Goal: Answer question/provide support

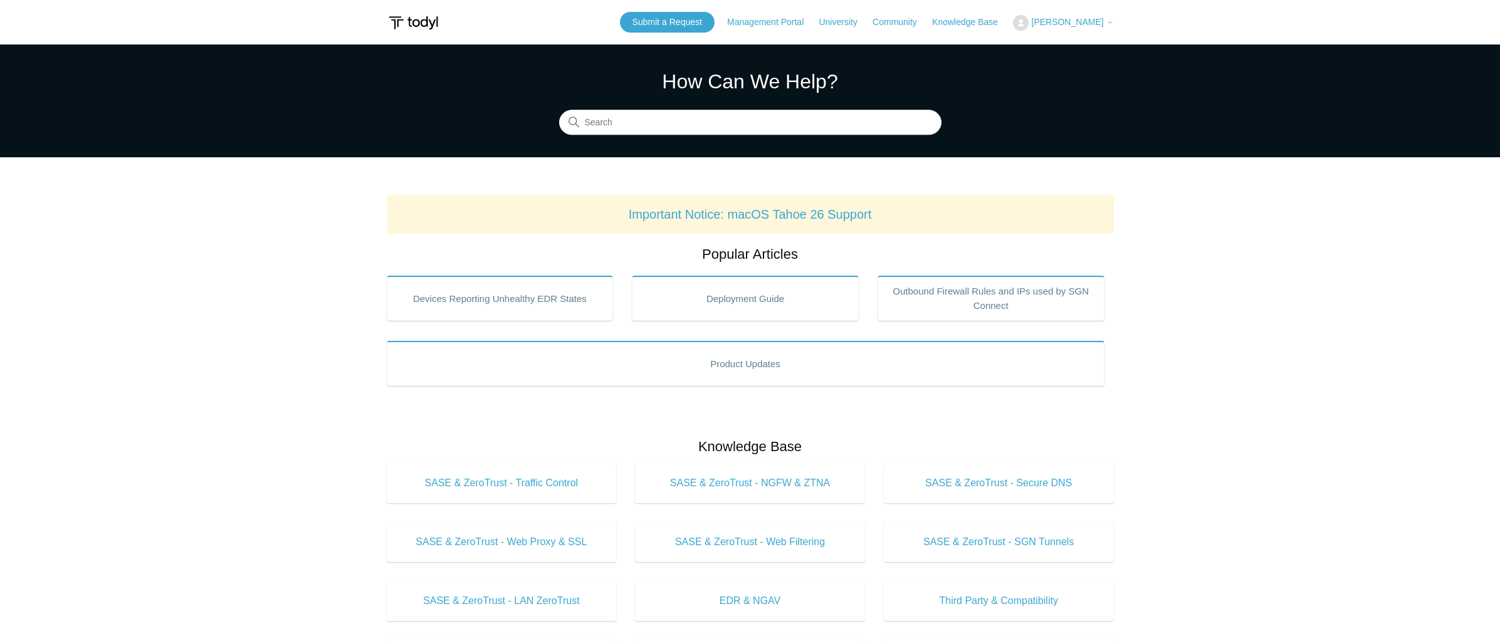
click at [1086, 21] on span "[PERSON_NAME]" at bounding box center [1067, 22] width 72 height 10
click at [1083, 56] on link "My Support Requests" at bounding box center [1075, 49] width 122 height 22
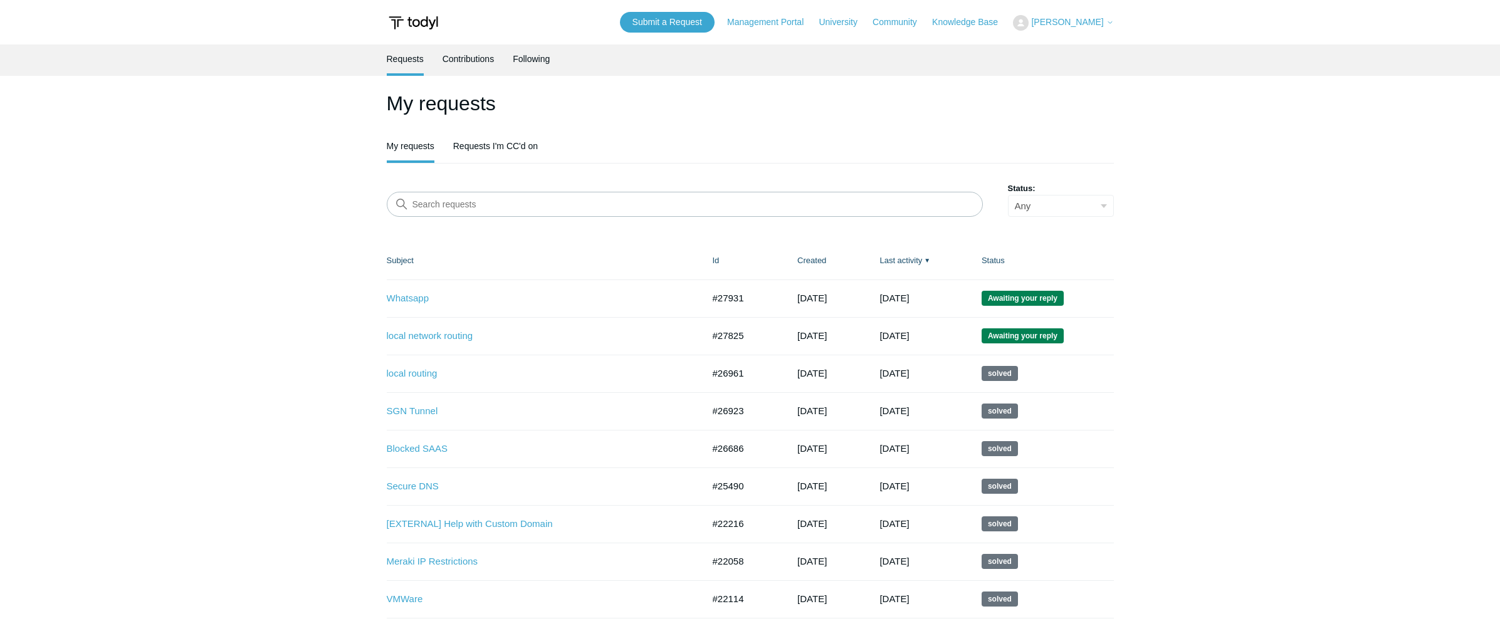
click at [1011, 300] on span "Awaiting your reply" at bounding box center [1023, 298] width 82 height 15
click at [409, 299] on link "Whatsapp" at bounding box center [536, 299] width 298 height 14
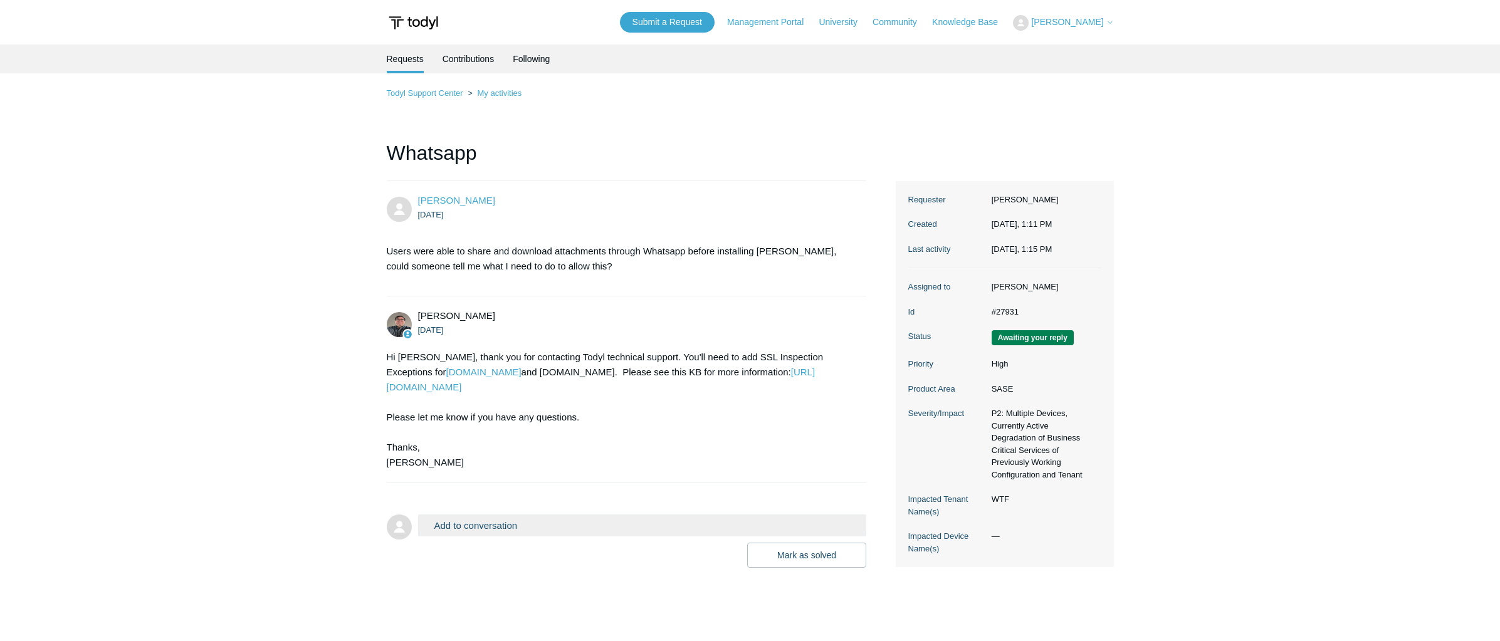
click at [493, 529] on button "Add to conversation" at bounding box center [642, 526] width 449 height 22
click at [477, 551] on textarea "Add your reply" at bounding box center [642, 580] width 449 height 85
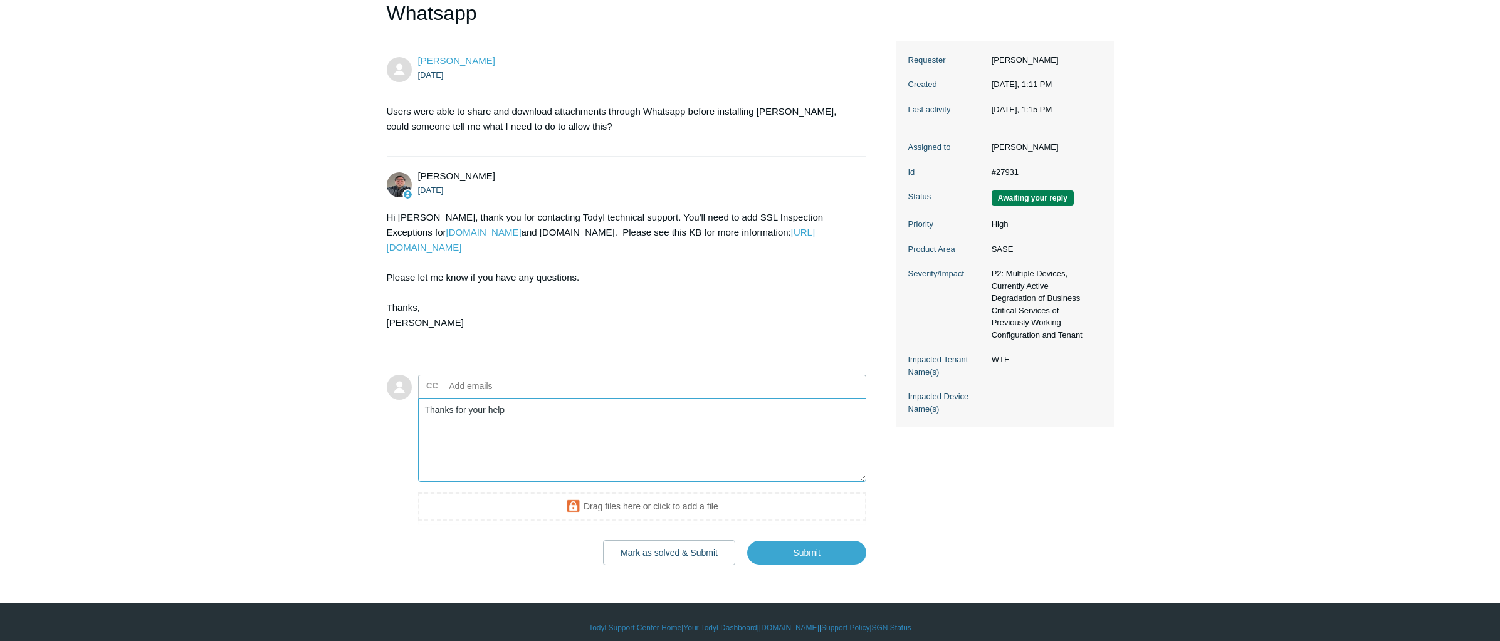
scroll to position [151, 0]
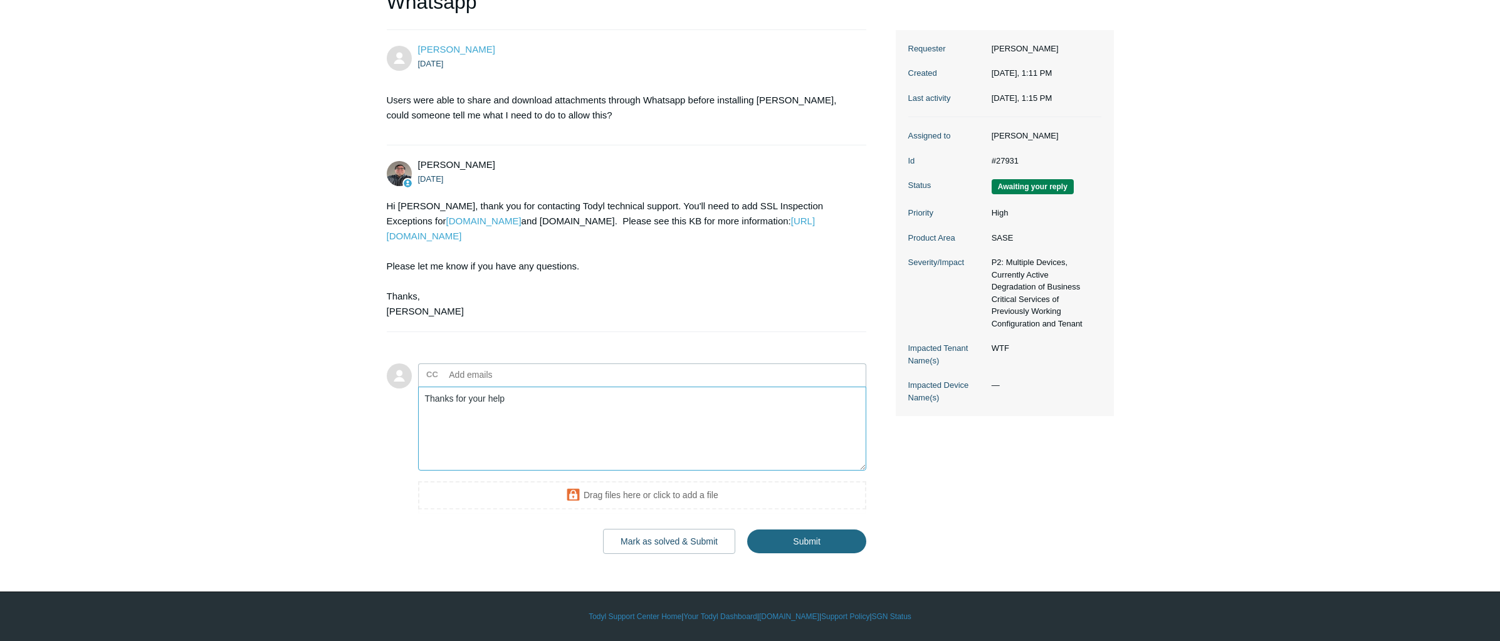
type textarea "Thanks for your help"
click at [810, 545] on input "Submit" at bounding box center [806, 542] width 119 height 25
click at [688, 542] on button "Mark as solved & Submit" at bounding box center [669, 541] width 132 height 25
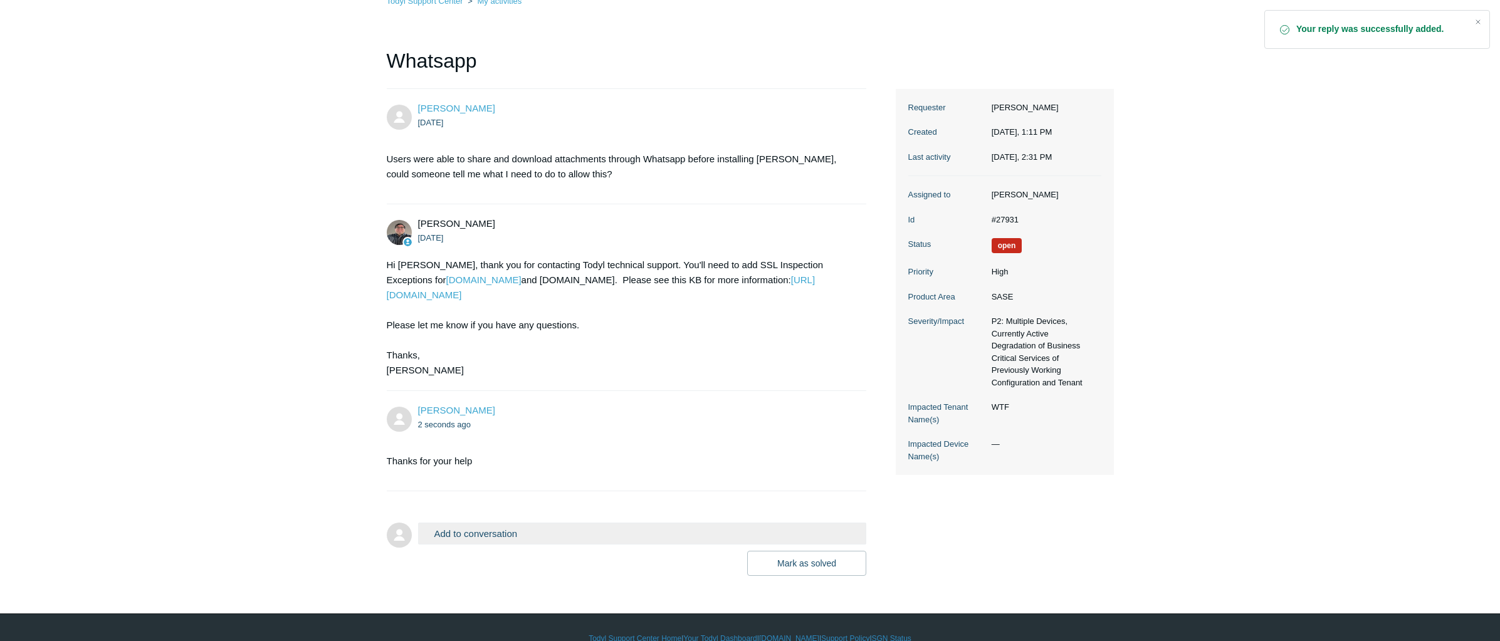
scroll to position [114, 0]
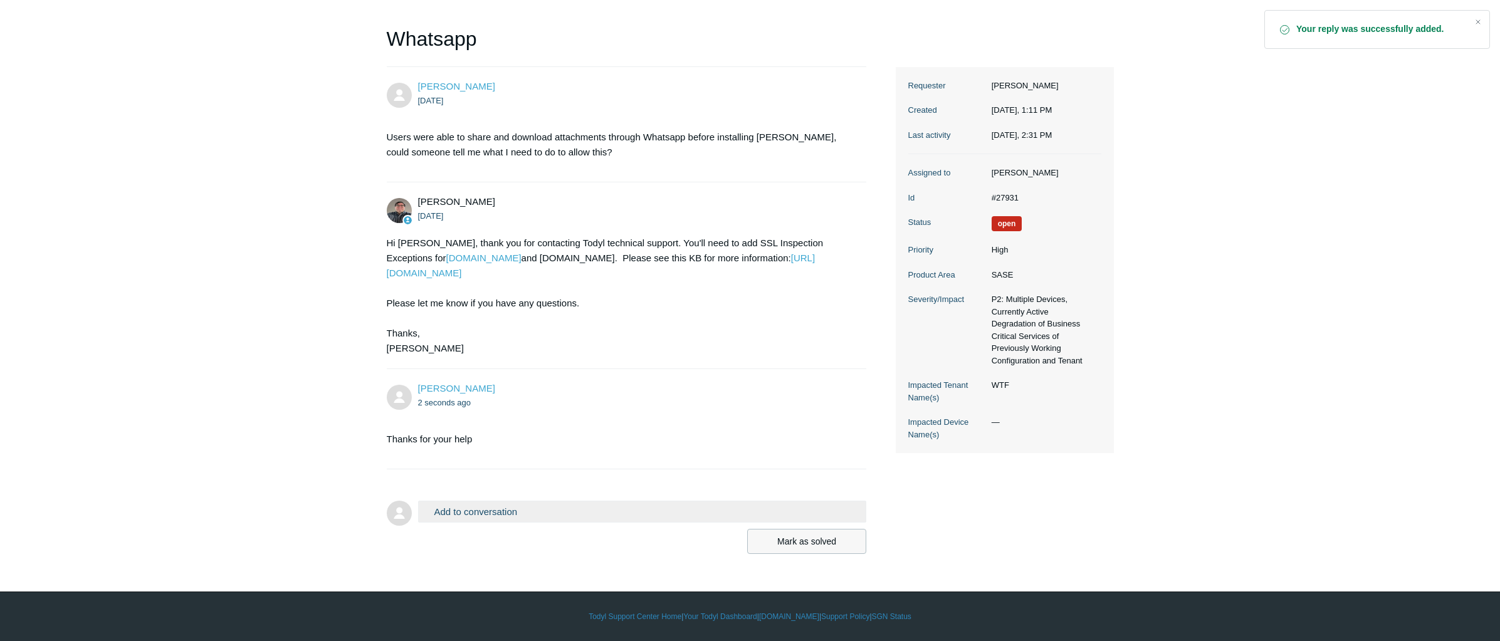
click at [823, 536] on button "Mark as solved" at bounding box center [806, 541] width 119 height 25
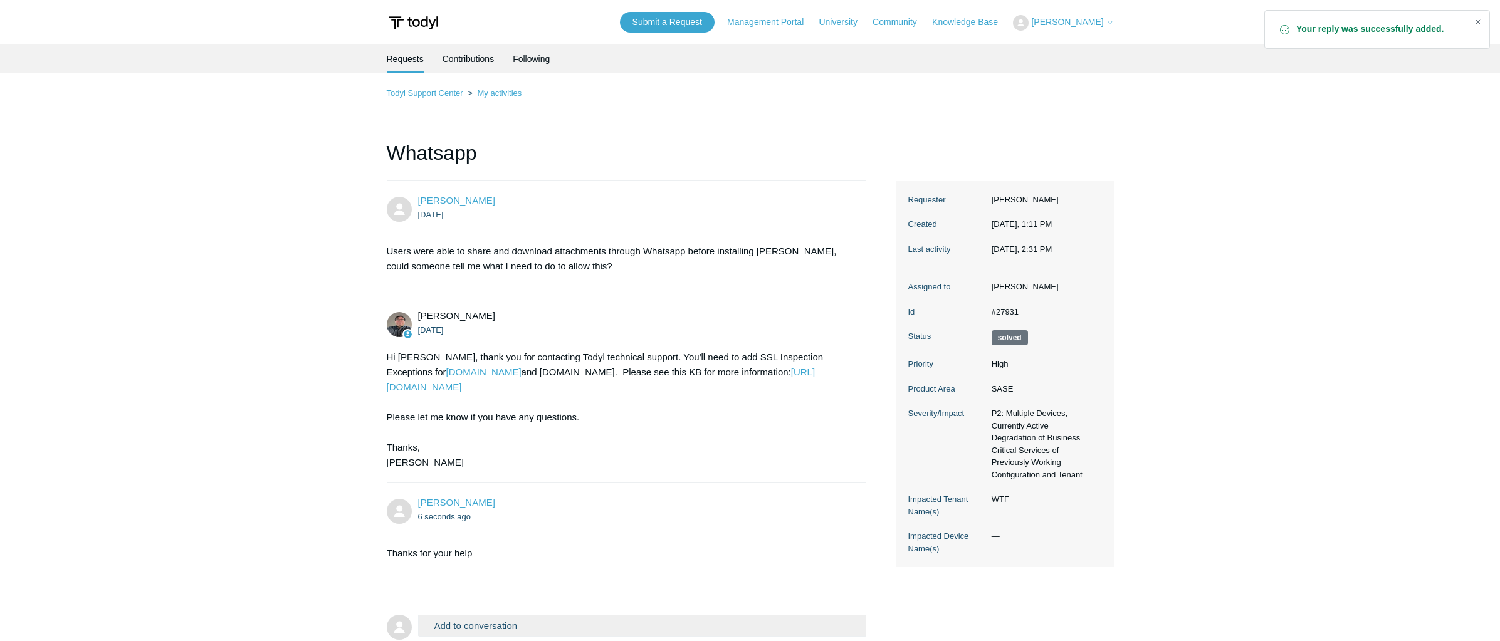
click at [182, 276] on main "Requests Contributions Following Todyl Support Center My activities Whatsapp Ph…" at bounding box center [750, 344] width 1500 height 599
click at [438, 90] on link "Todyl Support Center" at bounding box center [425, 92] width 76 height 9
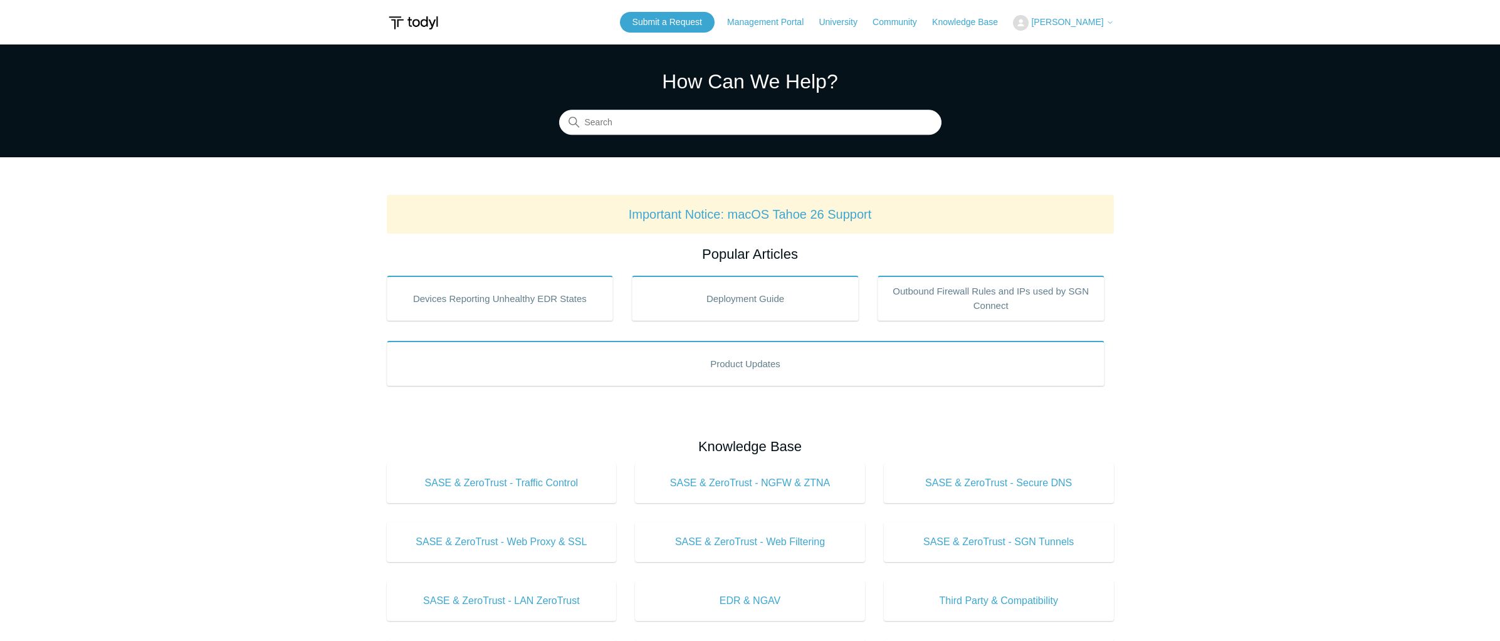
click at [1084, 24] on span "[PERSON_NAME]" at bounding box center [1067, 22] width 72 height 10
click at [1078, 50] on link "My Support Requests" at bounding box center [1075, 49] width 122 height 22
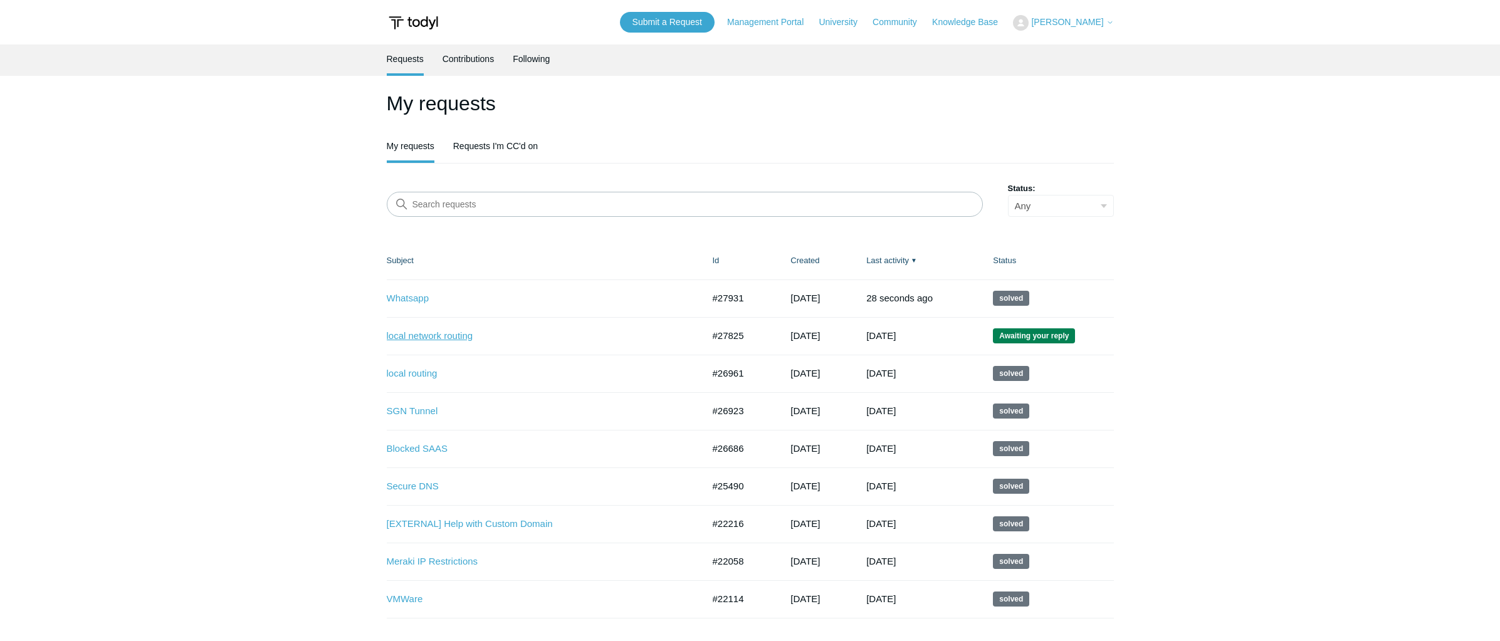
click at [442, 336] on link "local network routing" at bounding box center [536, 336] width 298 height 14
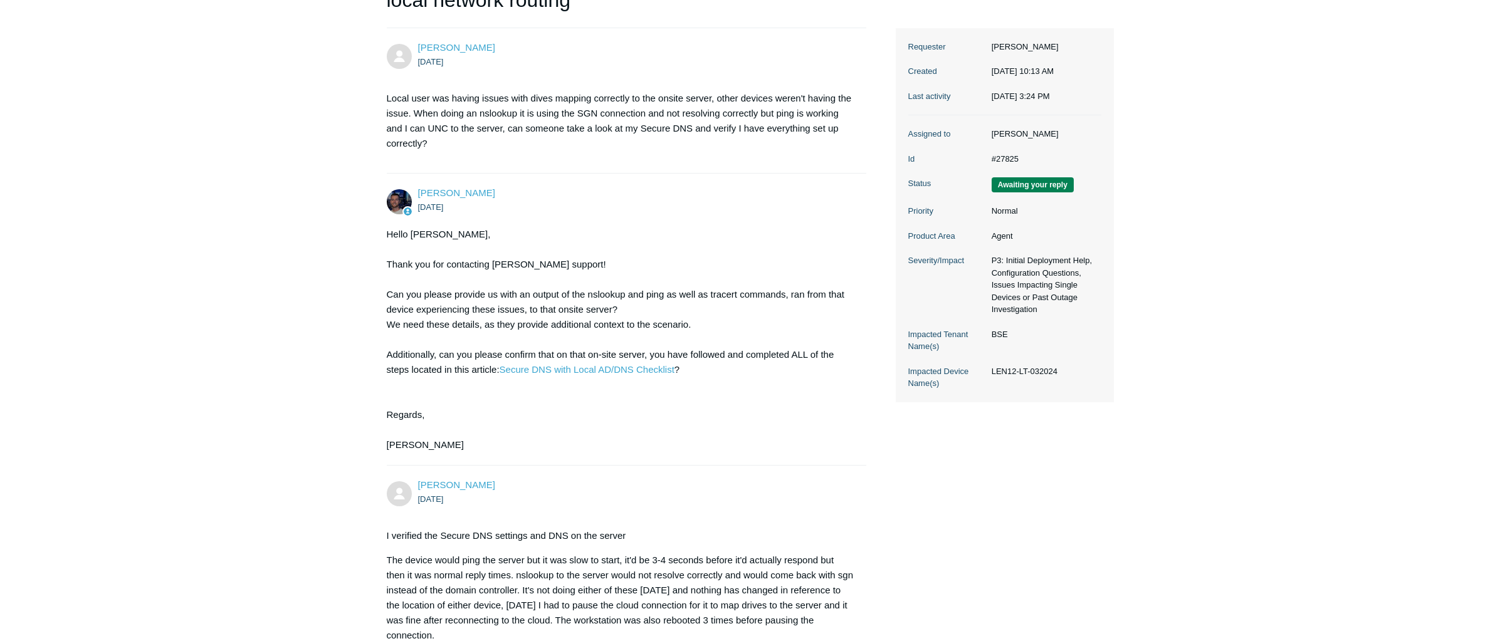
scroll to position [177, 0]
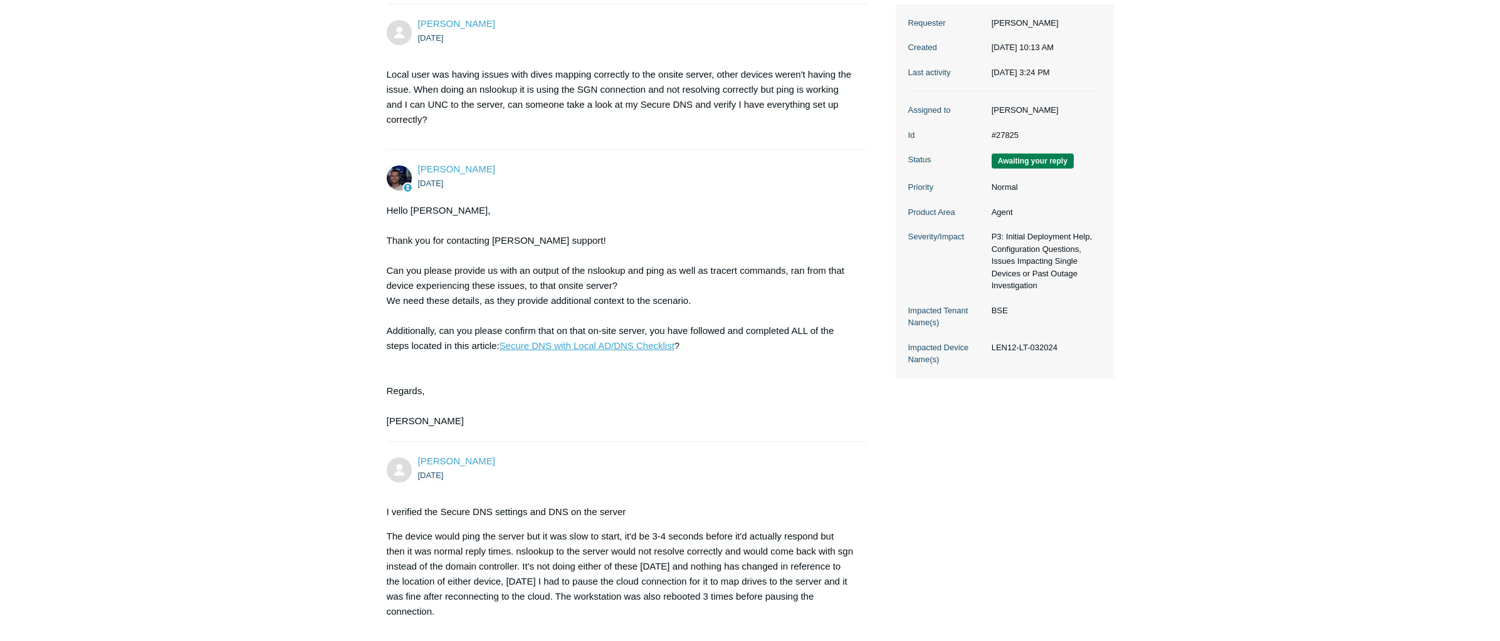
click at [604, 340] on link "Secure DNS with Local AD/DNS Checklist" at bounding box center [587, 345] width 175 height 11
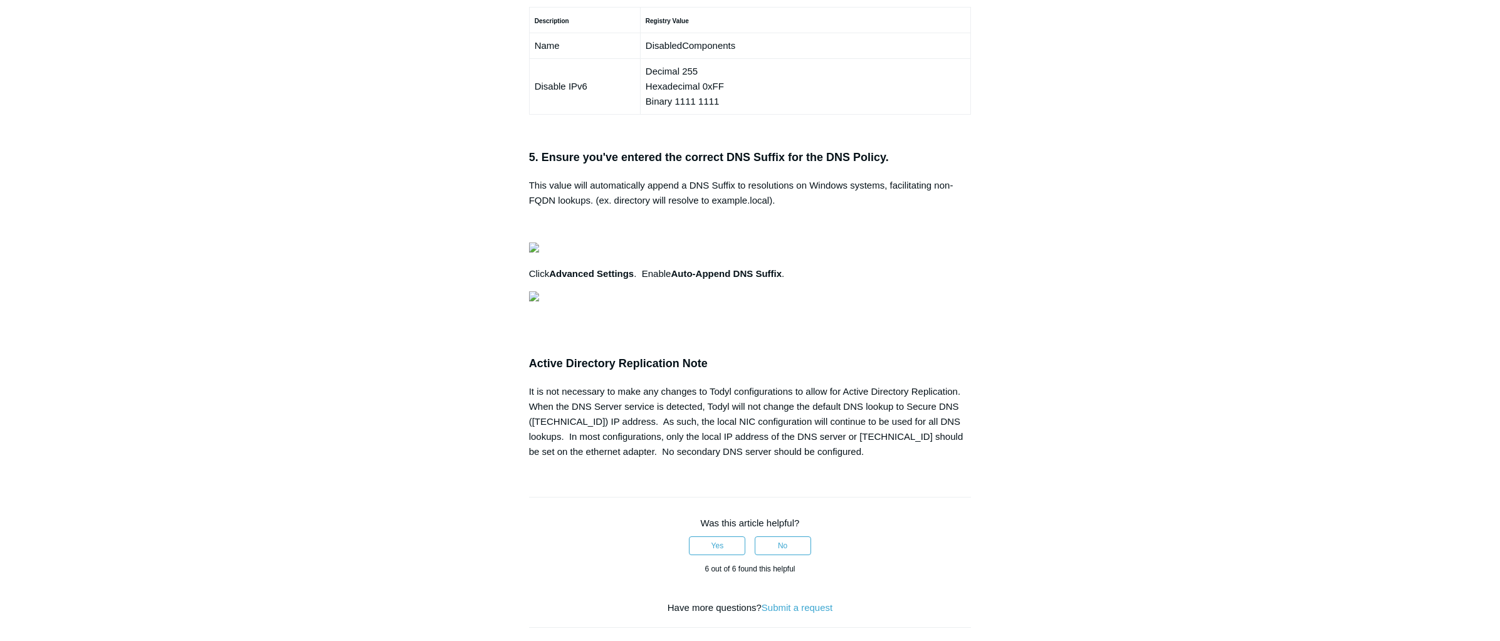
scroll to position [0, 348]
drag, startPoint x: 539, startPoint y: 492, endPoint x: 971, endPoint y: 550, distance: 435.3
copy pre "# Set the location to the registry Set-Location -Path "HKLM:\SYSTEM\CurrentCont…"
